Goal: Information Seeking & Learning: Learn about a topic

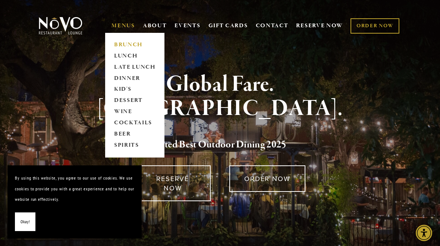
click at [138, 45] on link "BRUNCH" at bounding box center [134, 44] width 47 height 11
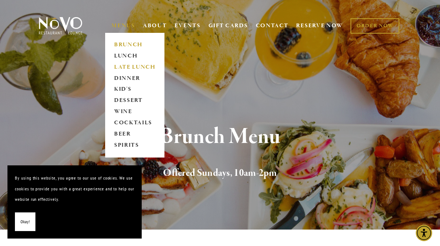
click at [143, 69] on link "LATE LUNCH" at bounding box center [134, 66] width 47 height 11
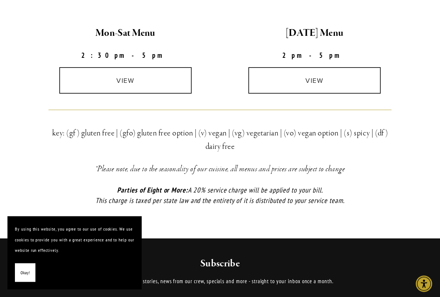
scroll to position [230, 0]
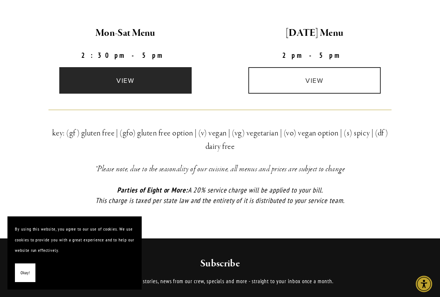
click at [98, 83] on link "view" at bounding box center [125, 80] width 133 height 26
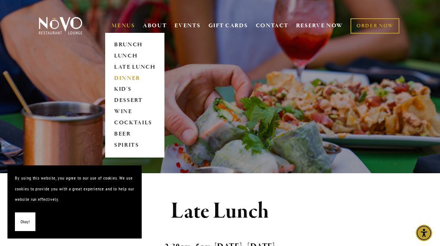
click at [122, 80] on link "DINNER" at bounding box center [134, 78] width 47 height 11
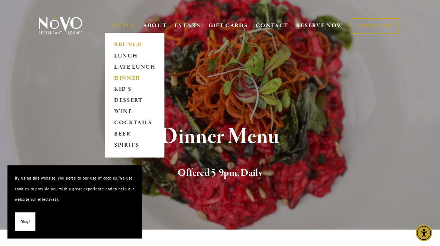
click at [138, 47] on link "BRUNCH" at bounding box center [134, 44] width 47 height 11
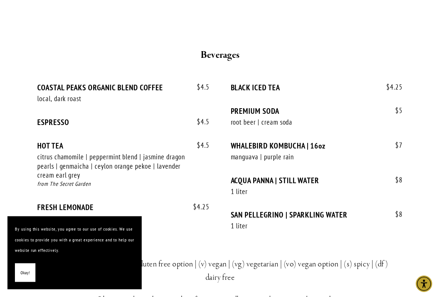
scroll to position [1581, 0]
